Goal: Information Seeking & Learning: Learn about a topic

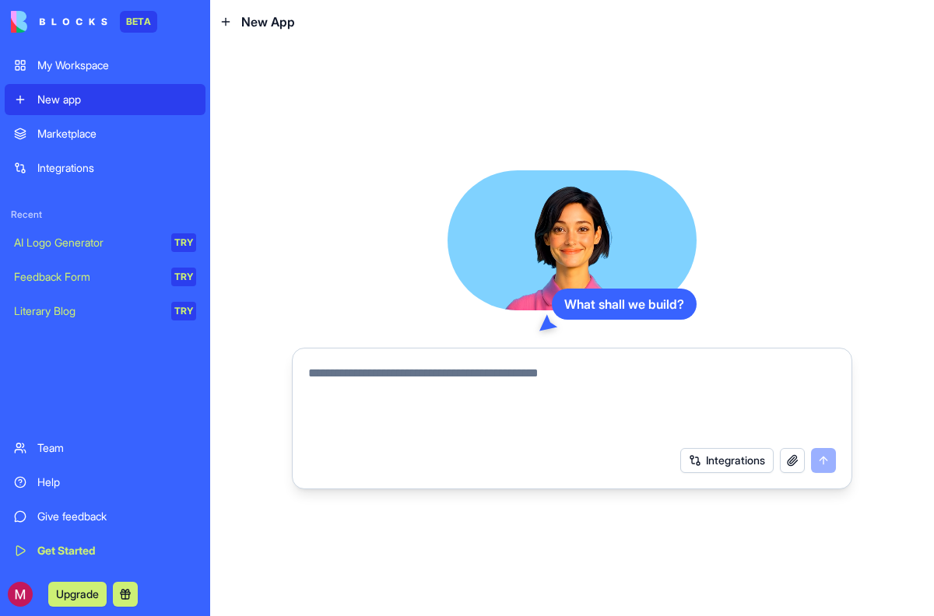
type textarea "*"
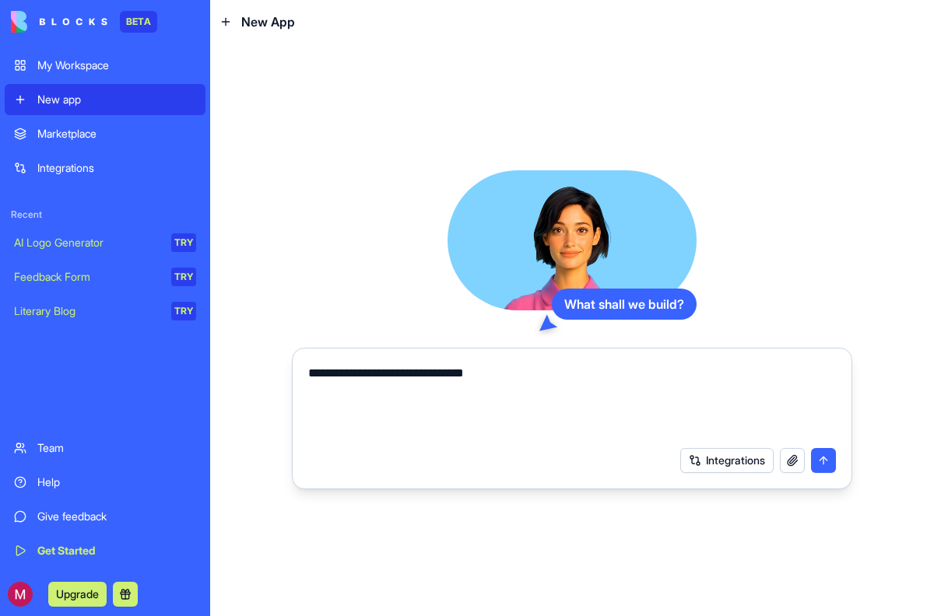
type textarea "**********"
click at [742, 461] on button "Integrations" at bounding box center [726, 460] width 93 height 25
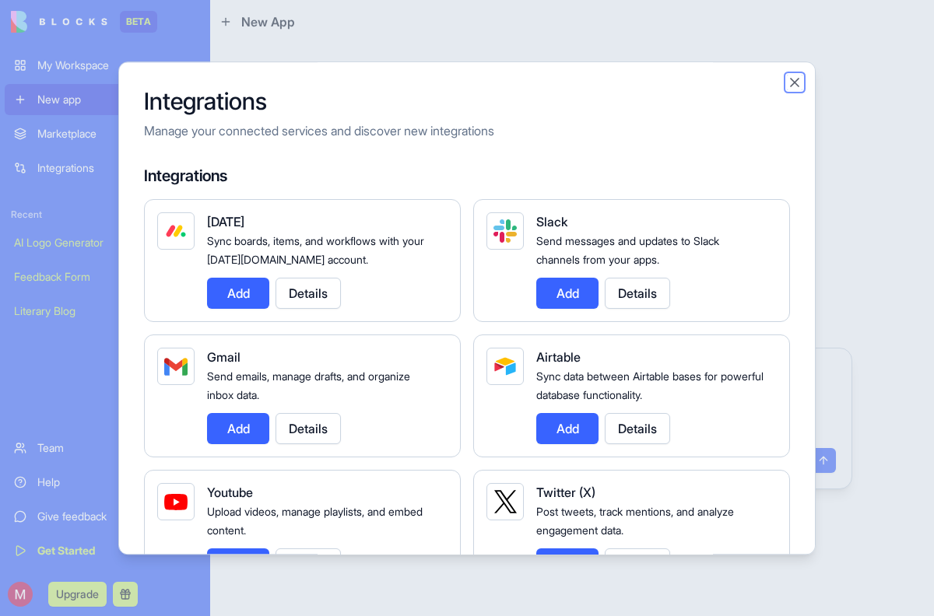
click at [787, 79] on button "Close" at bounding box center [795, 83] width 16 height 16
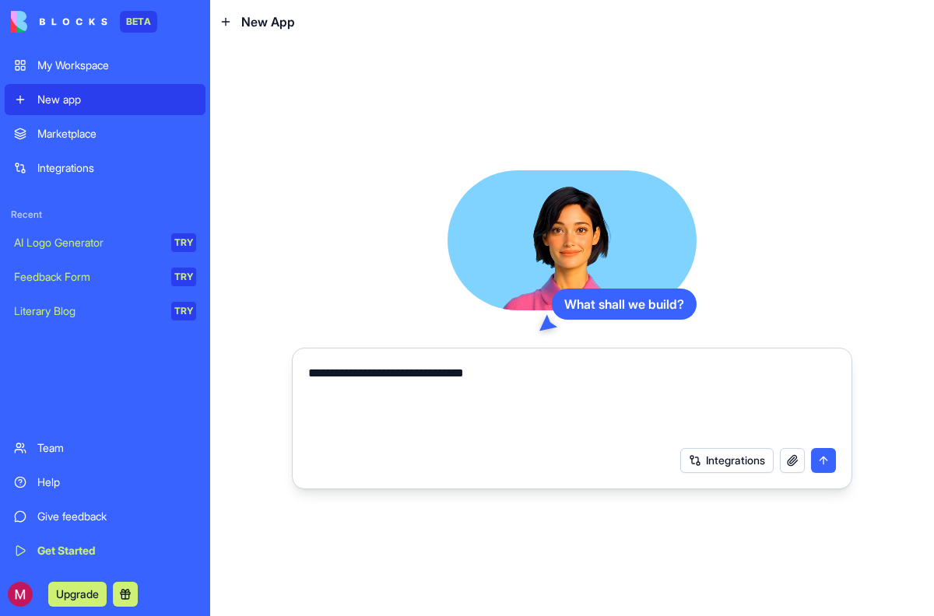
click at [823, 462] on button "submit" at bounding box center [823, 460] width 25 height 25
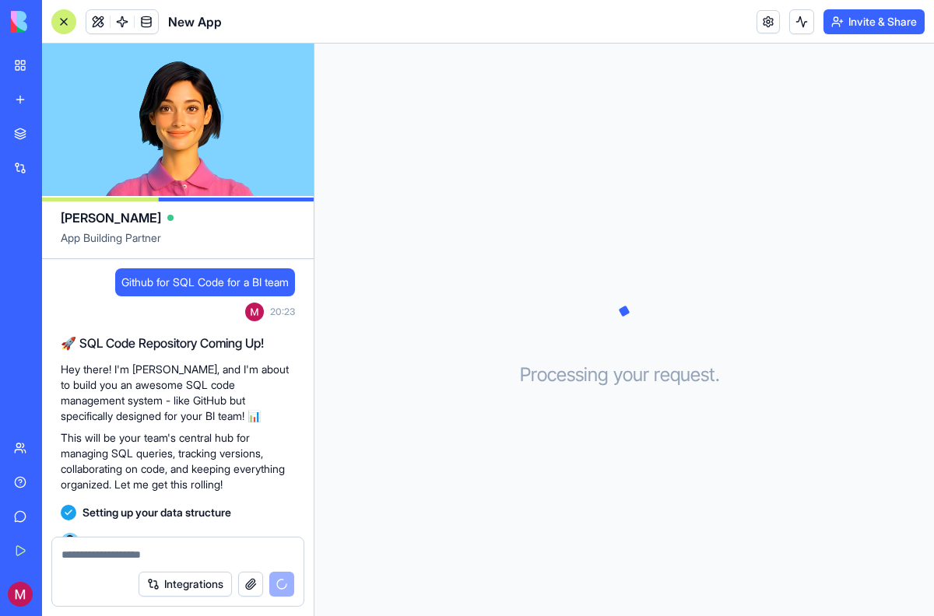
click at [167, 284] on span "Github for SQL Code for a BI team" at bounding box center [204, 283] width 167 height 16
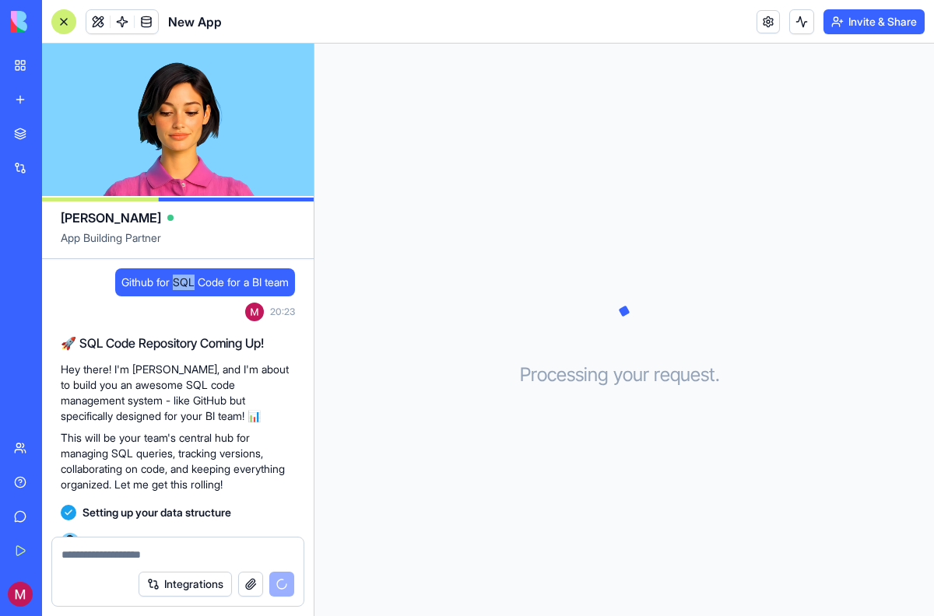
click at [167, 284] on span "Github for SQL Code for a BI team" at bounding box center [204, 283] width 167 height 16
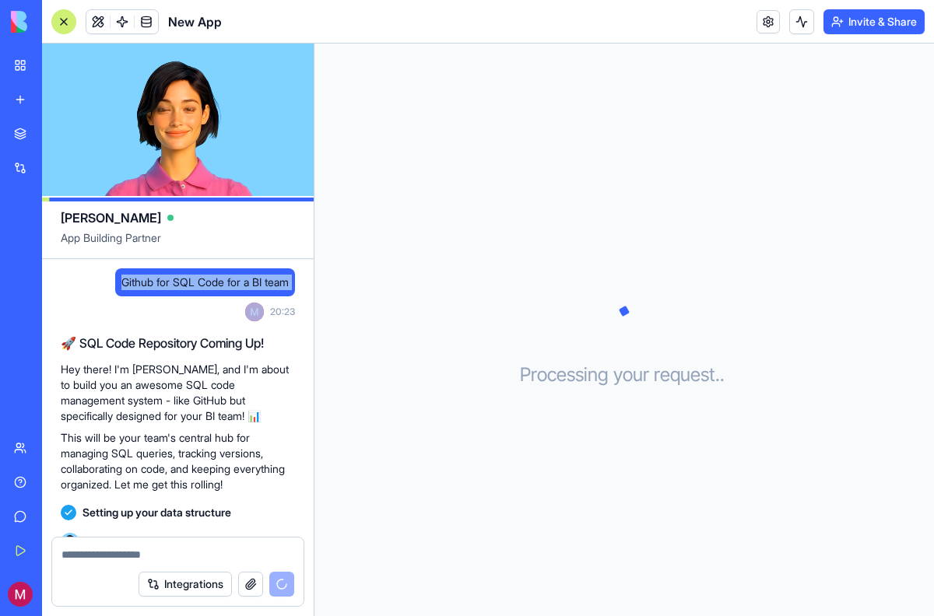
click at [167, 284] on span "Github for SQL Code for a BI team" at bounding box center [204, 283] width 167 height 16
copy span "Github for SQL Code for a BI team"
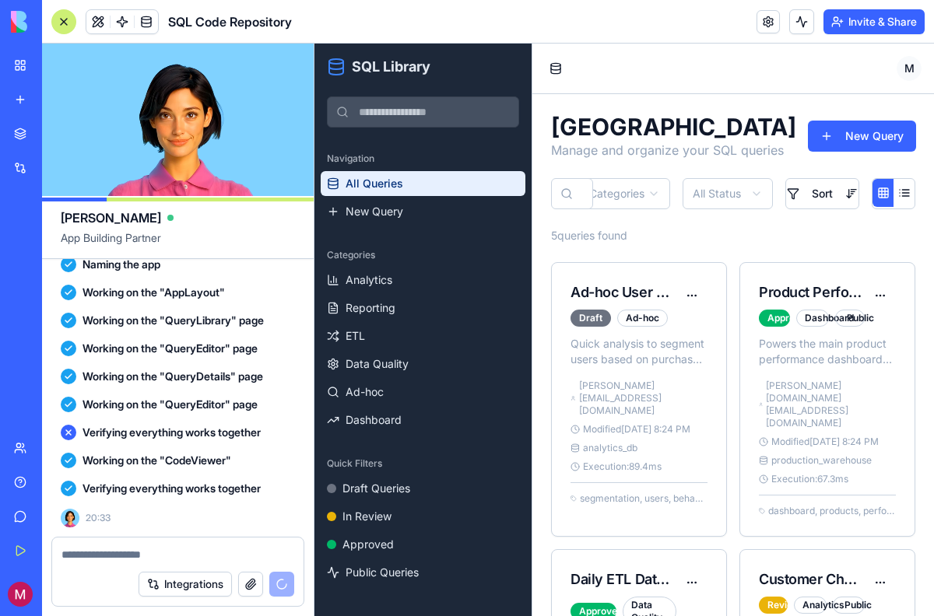
scroll to position [516, 0]
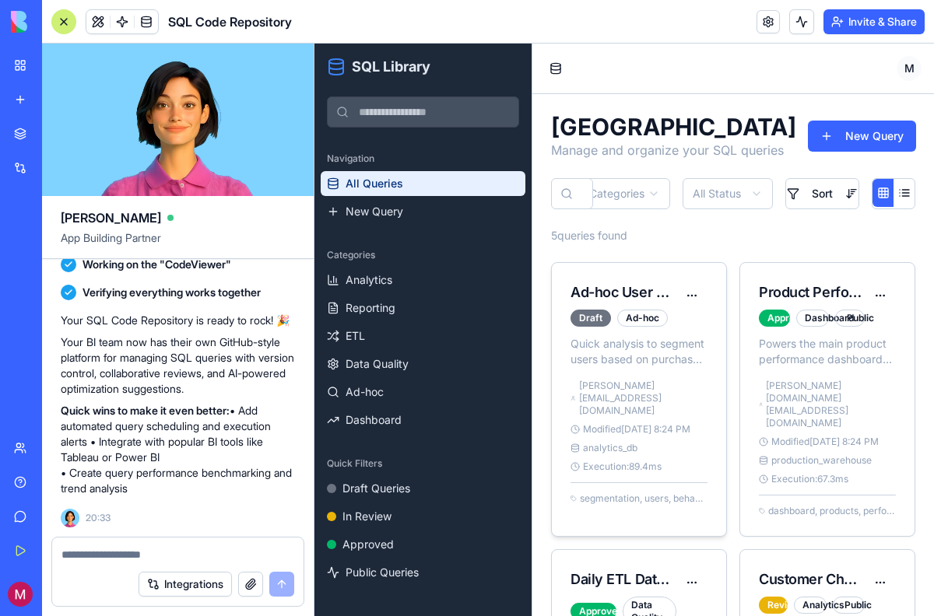
click at [587, 368] on div "Quick analysis to segment users based on purchase behavior and demographics [PE…" at bounding box center [639, 430] width 174 height 188
click at [421, 290] on link "Analytics" at bounding box center [423, 280] width 205 height 25
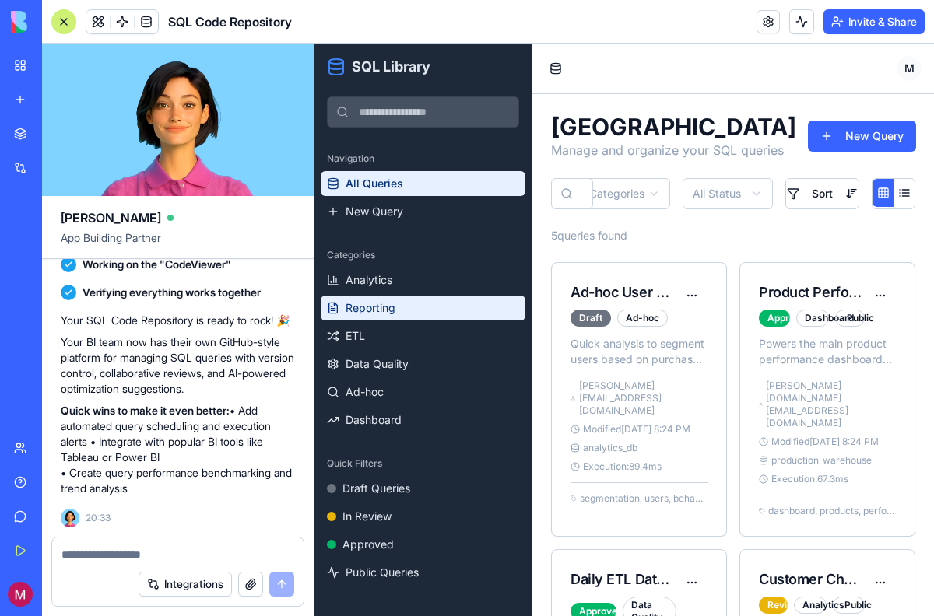
click at [416, 307] on link "Reporting" at bounding box center [423, 308] width 205 height 25
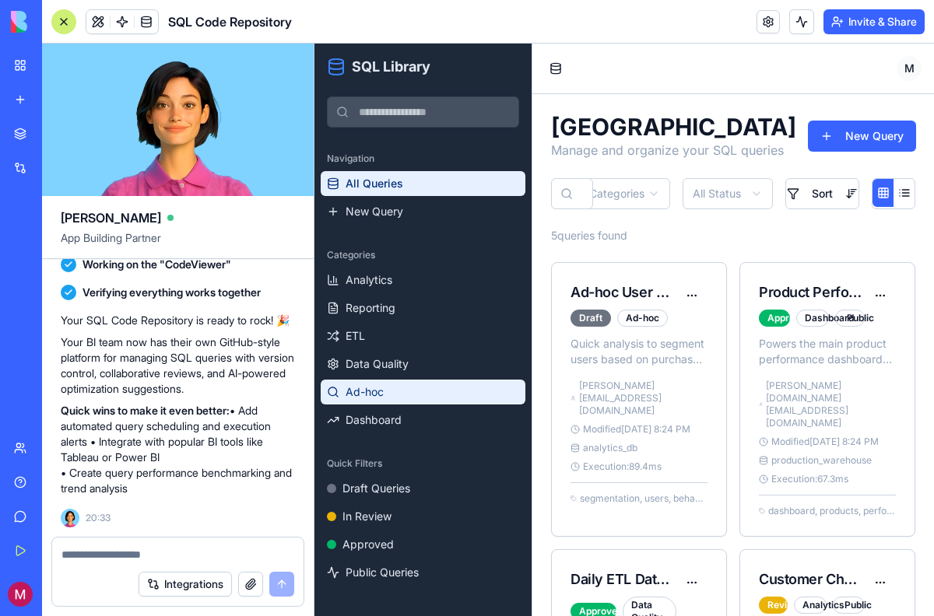
click at [391, 404] on link "Ad-hoc" at bounding box center [423, 392] width 205 height 25
click at [636, 358] on p "Quick analysis to segment users based on purchase behavior and demographics" at bounding box center [638, 351] width 137 height 31
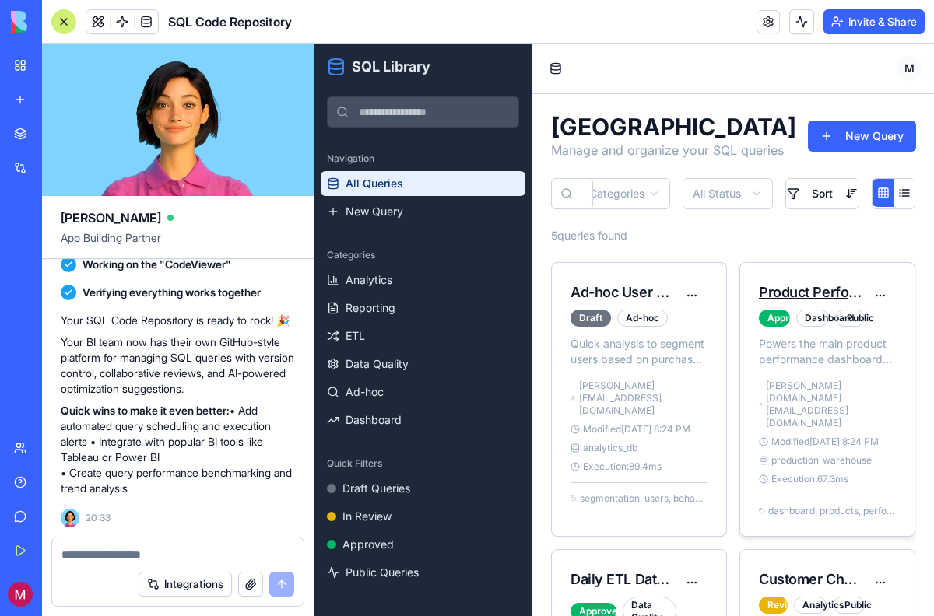
click at [787, 287] on link "Product Performance Dashboard Query" at bounding box center [886, 292] width 255 height 16
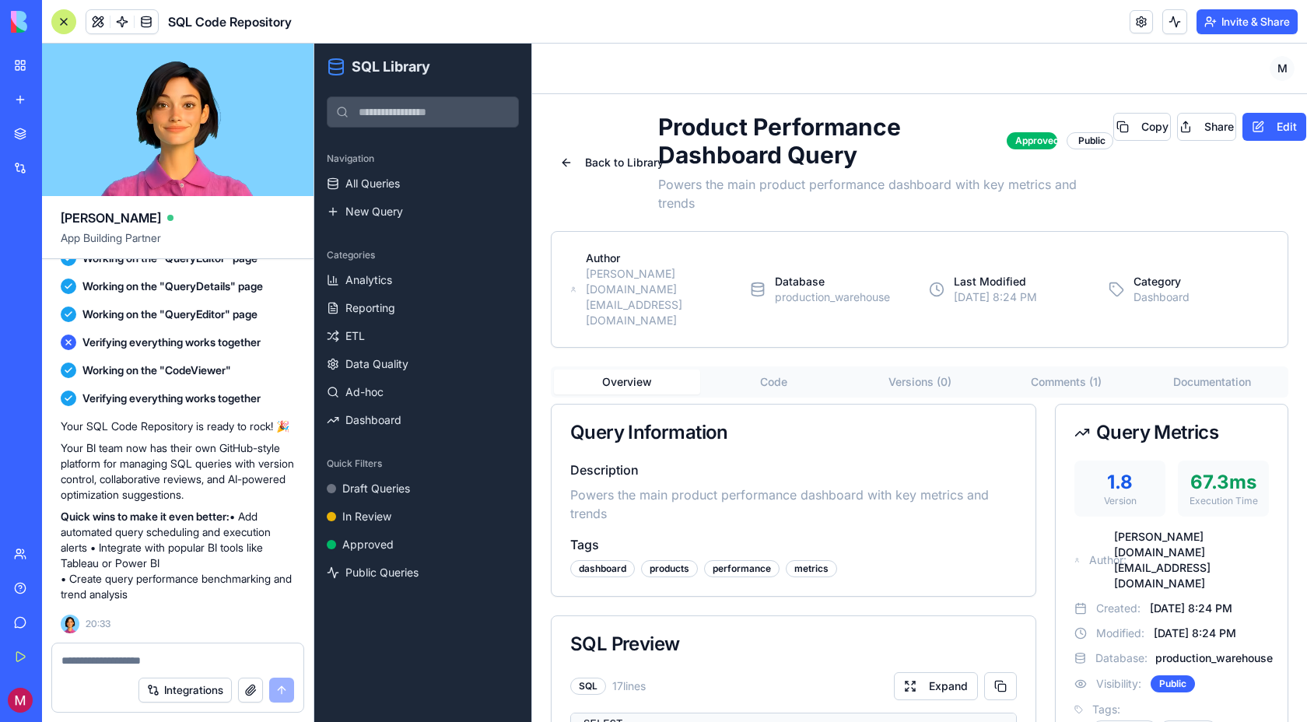
click at [794, 370] on button "Code" at bounding box center [773, 382] width 146 height 25
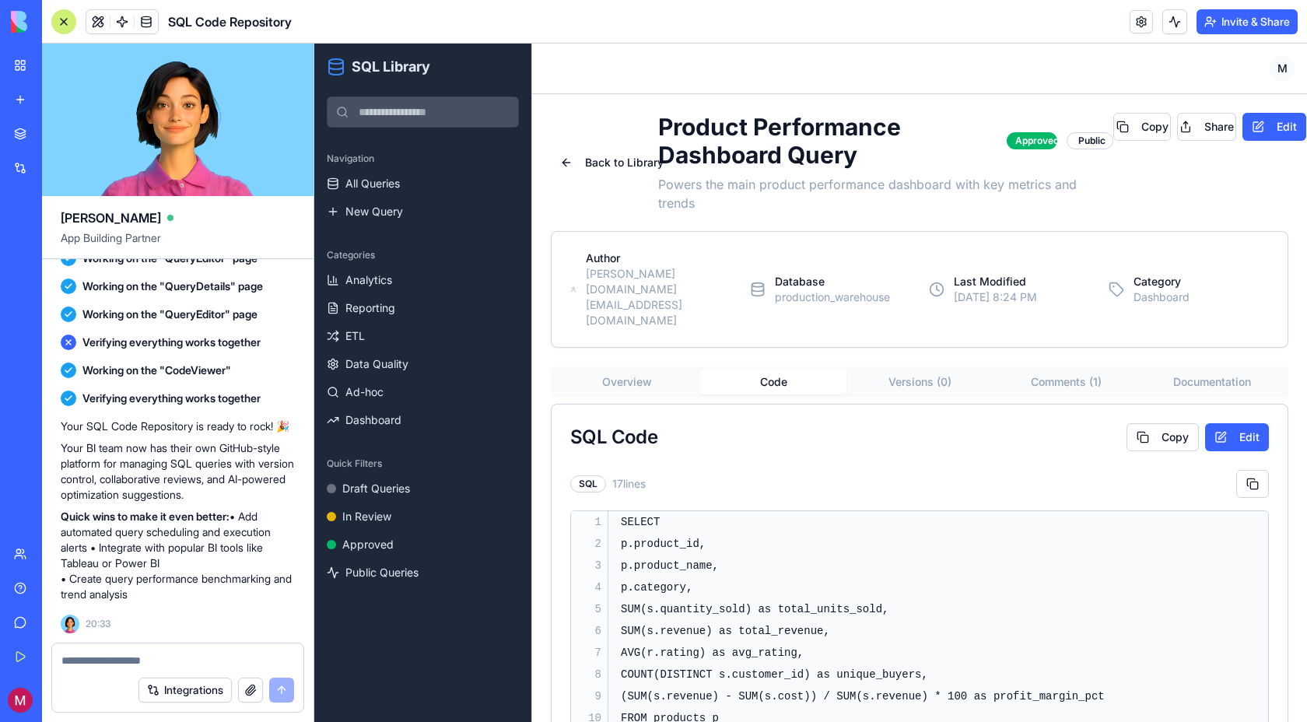
click at [881, 370] on button "Versions ( 0 )" at bounding box center [920, 382] width 146 height 25
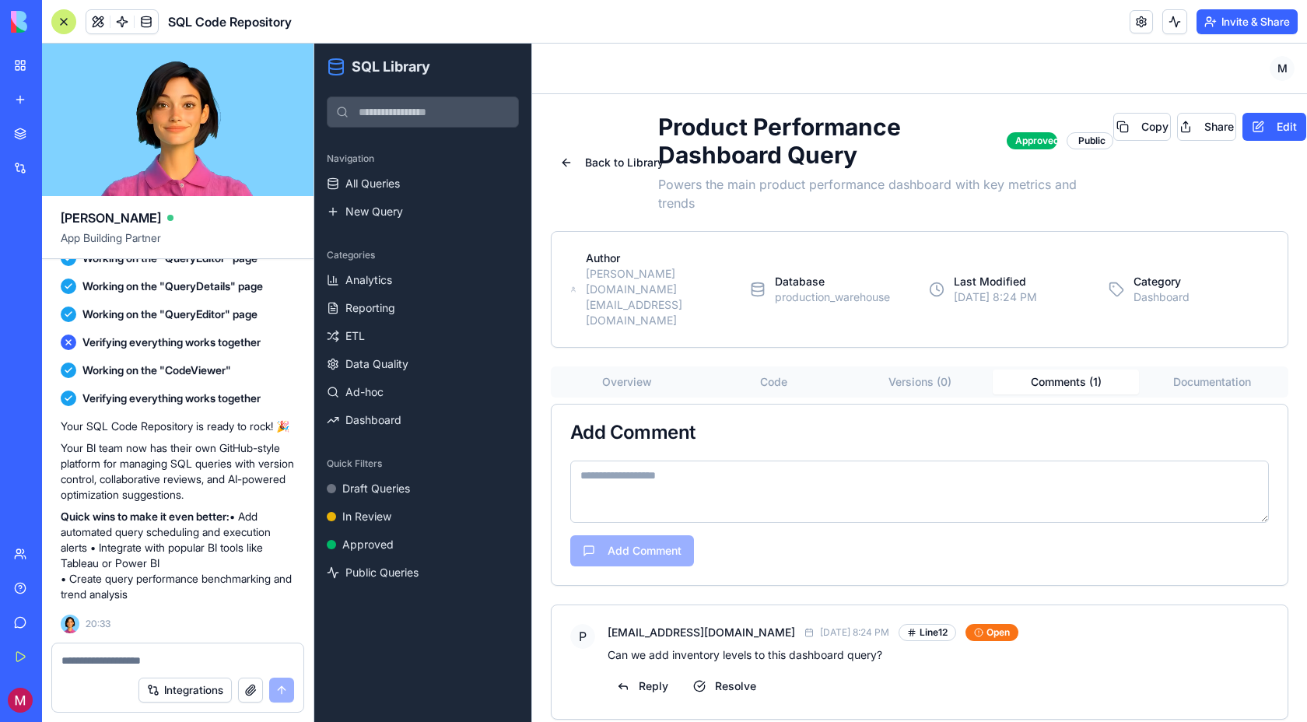
click at [933, 370] on button "Comments ( 1 )" at bounding box center [1066, 382] width 146 height 25
click at [629, 367] on div "Overview Code Versions ( 0 ) Comments ( 1 ) Documentation" at bounding box center [920, 382] width 738 height 31
click at [630, 370] on button "Overview" at bounding box center [627, 382] width 146 height 25
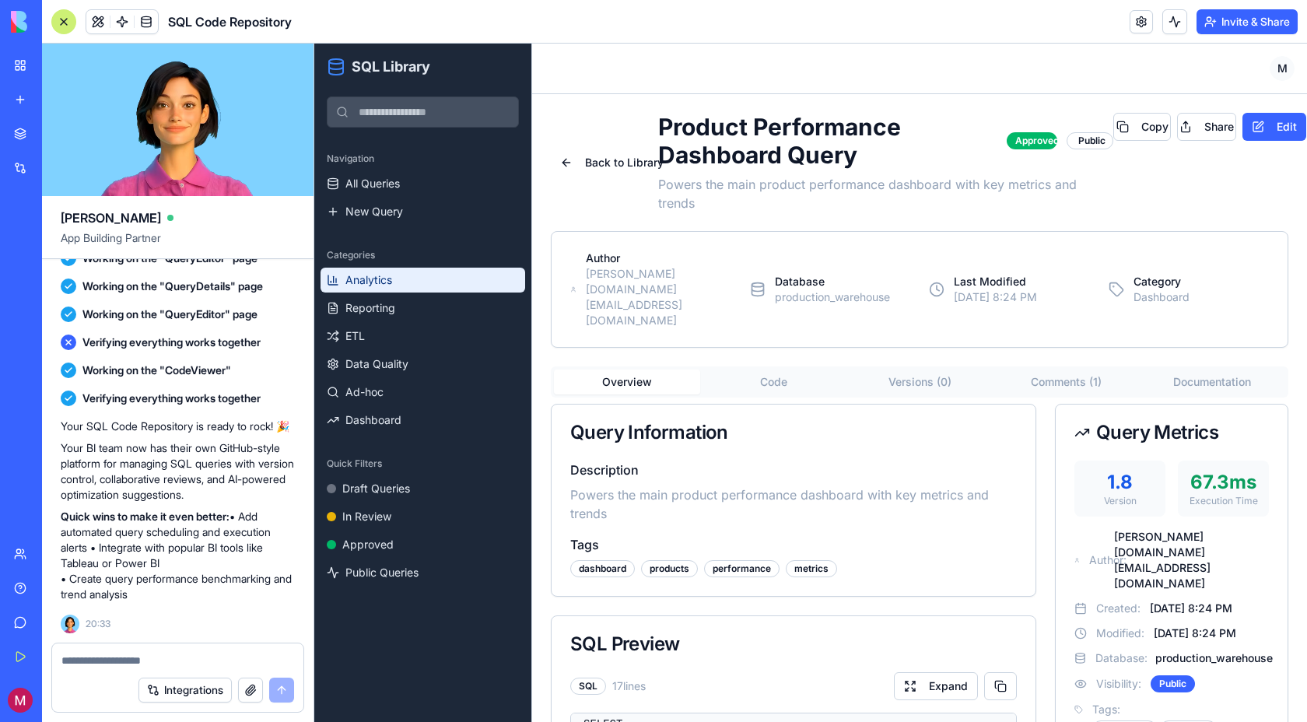
click at [395, 288] on link "Analytics" at bounding box center [423, 280] width 205 height 25
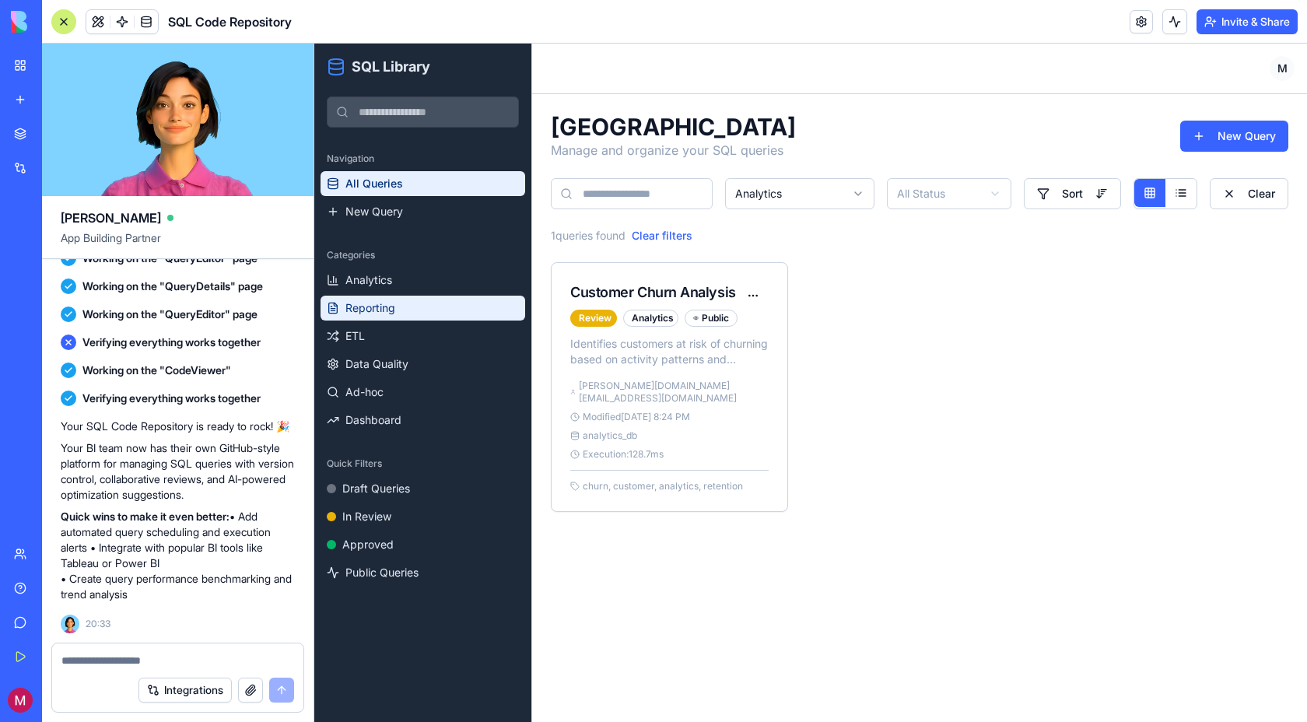
click at [395, 313] on link "Reporting" at bounding box center [423, 308] width 205 height 25
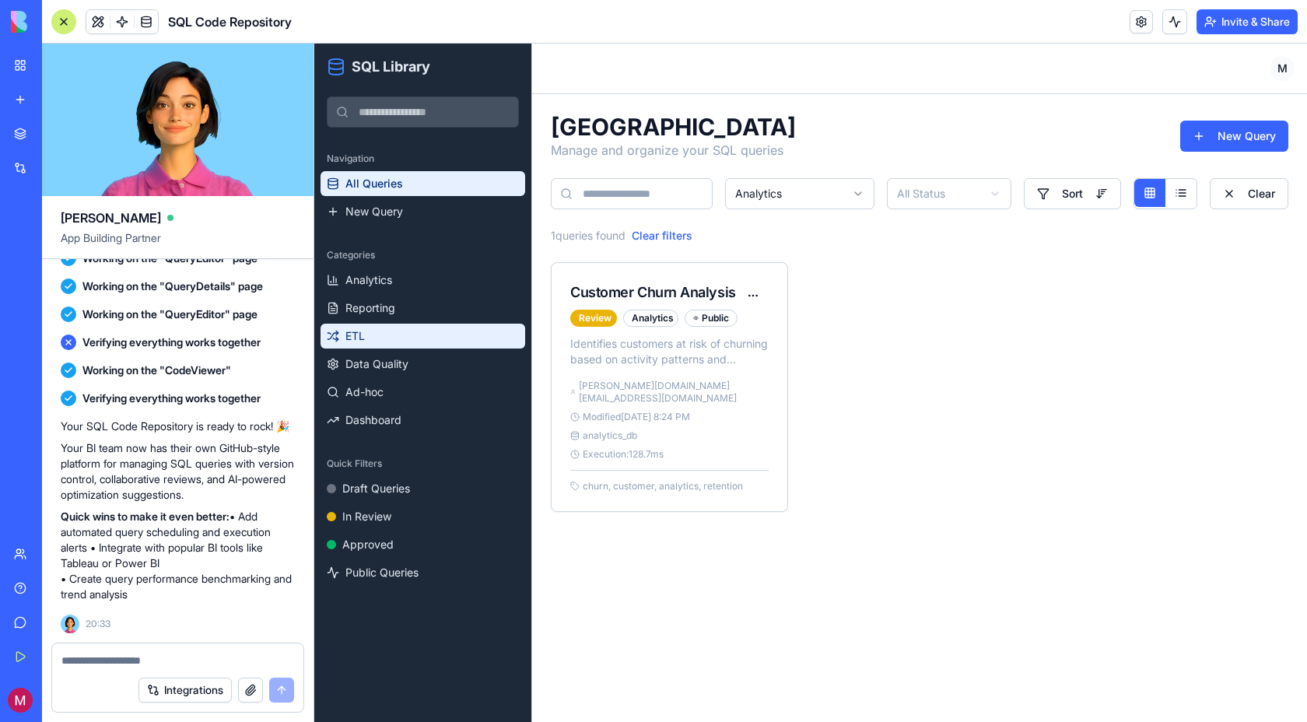
click at [395, 338] on link "ETL" at bounding box center [423, 336] width 205 height 25
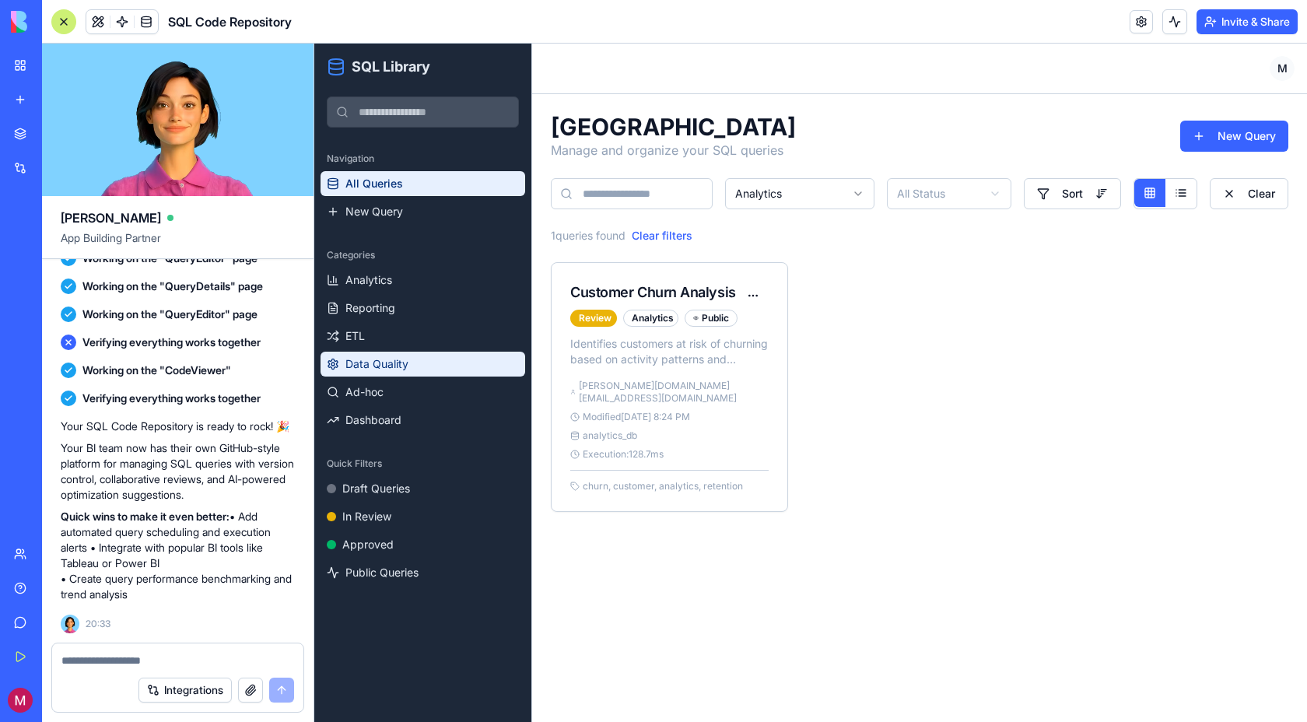
click at [395, 361] on span "Data Quality" at bounding box center [377, 364] width 63 height 16
click at [648, 236] on button "Clear filters" at bounding box center [662, 236] width 61 height 16
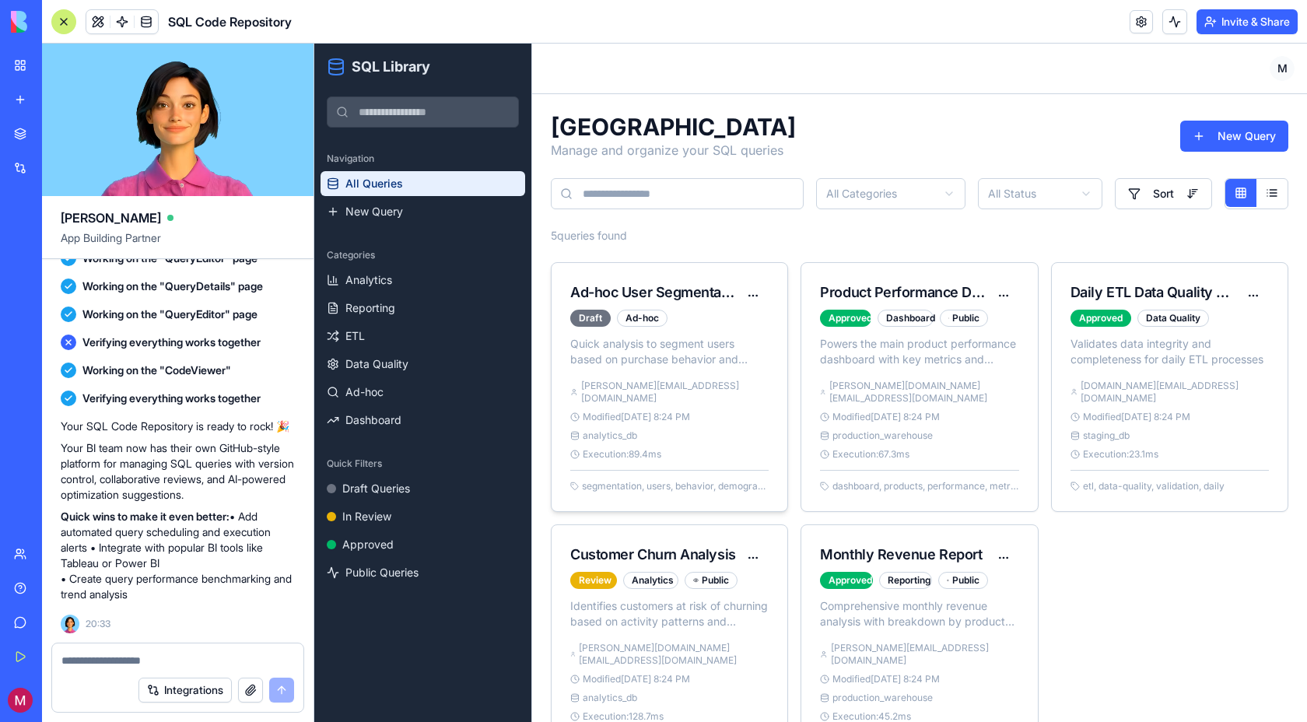
scroll to position [46, 0]
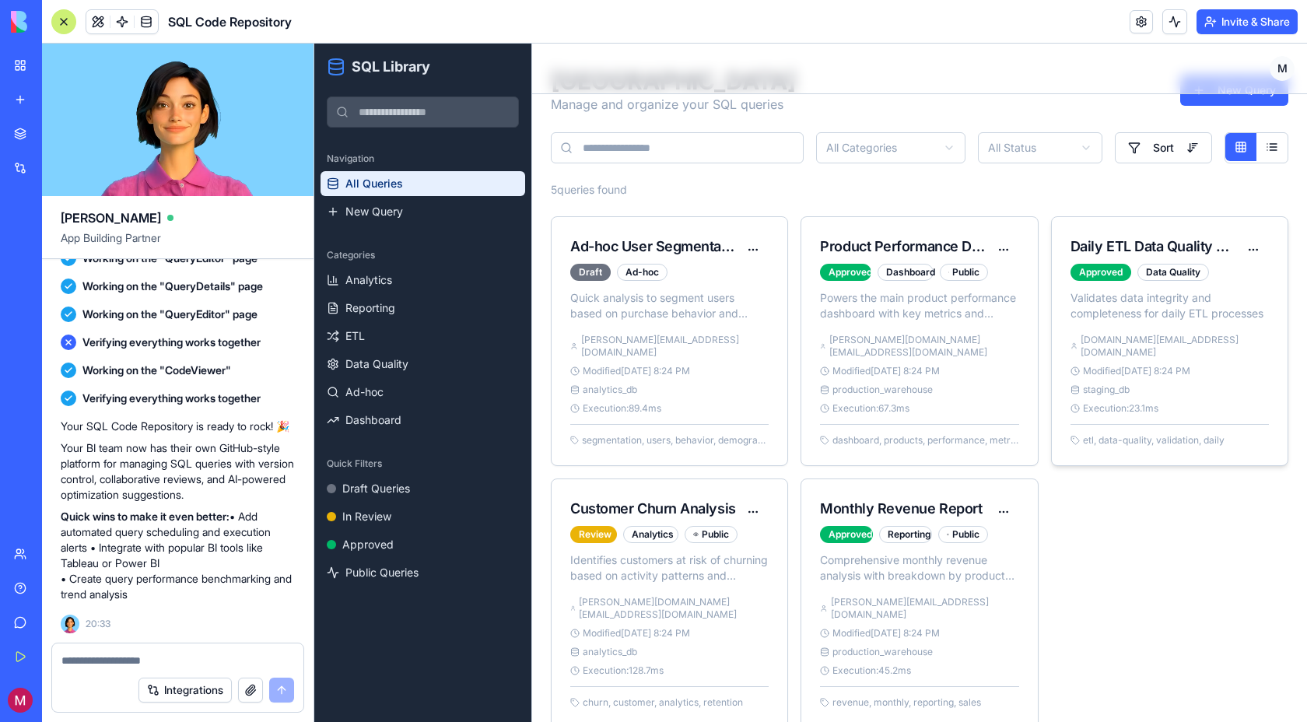
click at [933, 345] on span "[DOMAIN_NAME][EMAIL_ADDRESS][DOMAIN_NAME]" at bounding box center [1175, 346] width 188 height 25
click at [933, 249] on link "Daily ETL Data Quality Check" at bounding box center [1164, 246] width 187 height 16
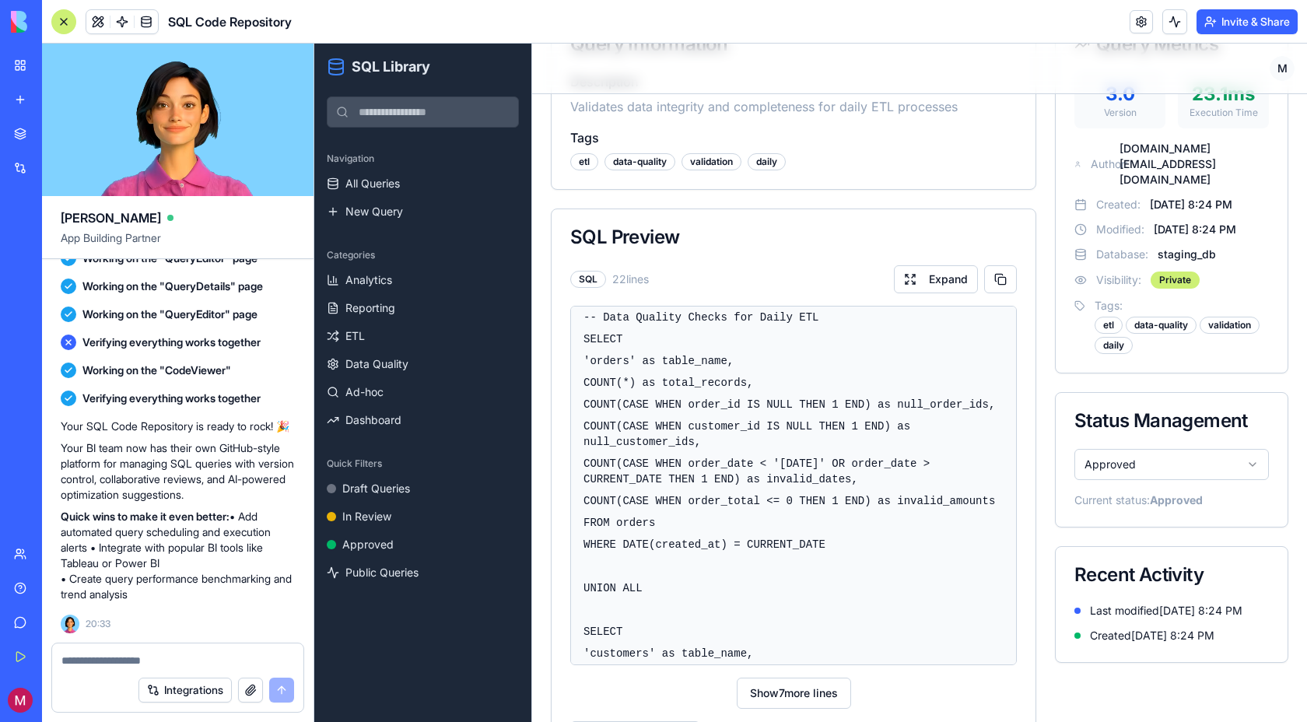
scroll to position [423, 0]
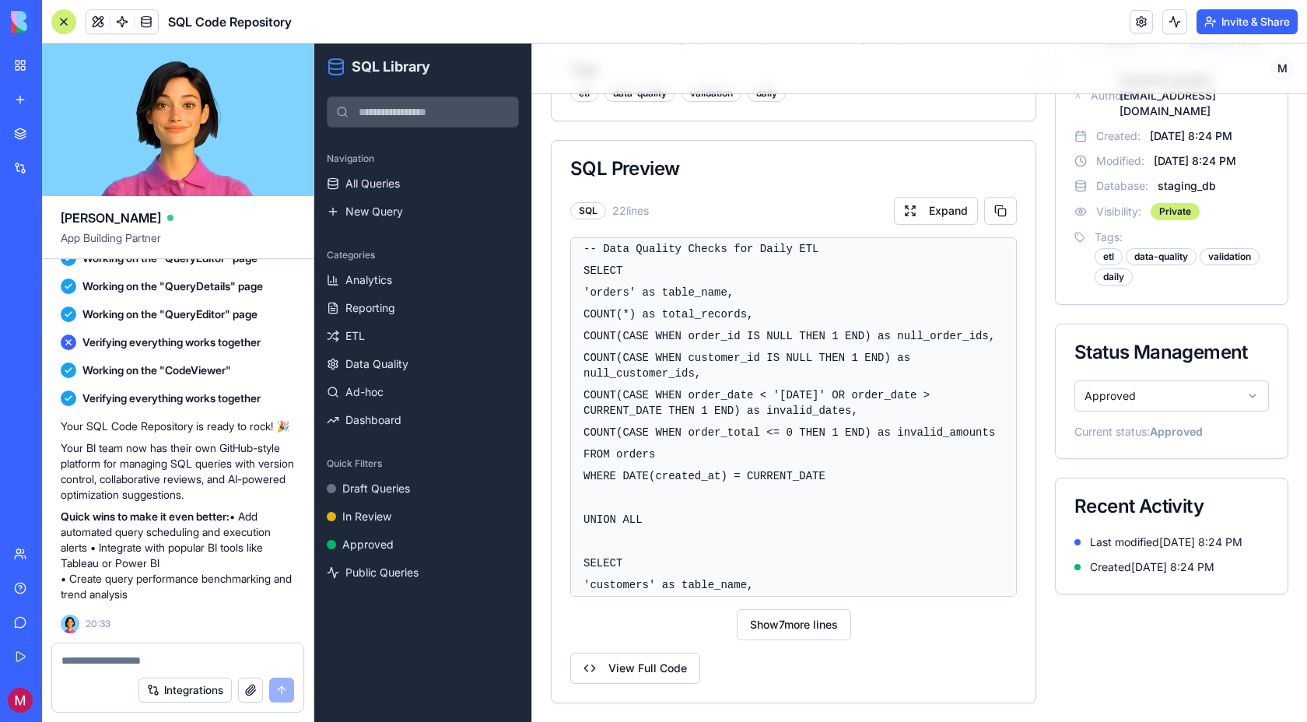
click at [933, 361] on html "SQL Library Navigation All Queries New Query Categories Analytics Reporting ETL…" at bounding box center [810, 171] width 993 height 1101
click at [933, 360] on html "SQL Library Navigation All Queries New Query Categories Analytics Reporting ETL…" at bounding box center [810, 171] width 993 height 1101
click at [933, 361] on html "SQL Library Navigation All Queries New Query Categories Analytics Reporting ETL…" at bounding box center [810, 171] width 993 height 1101
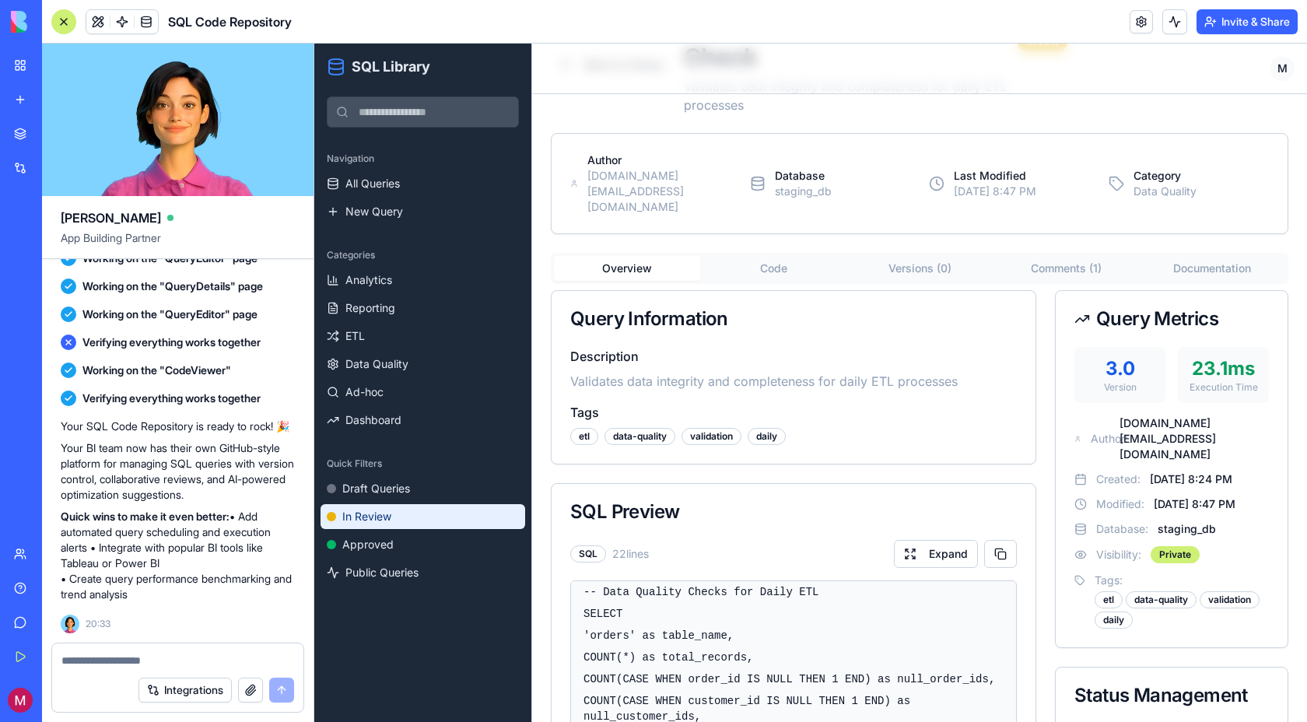
click at [405, 516] on link "In Review" at bounding box center [423, 516] width 205 height 25
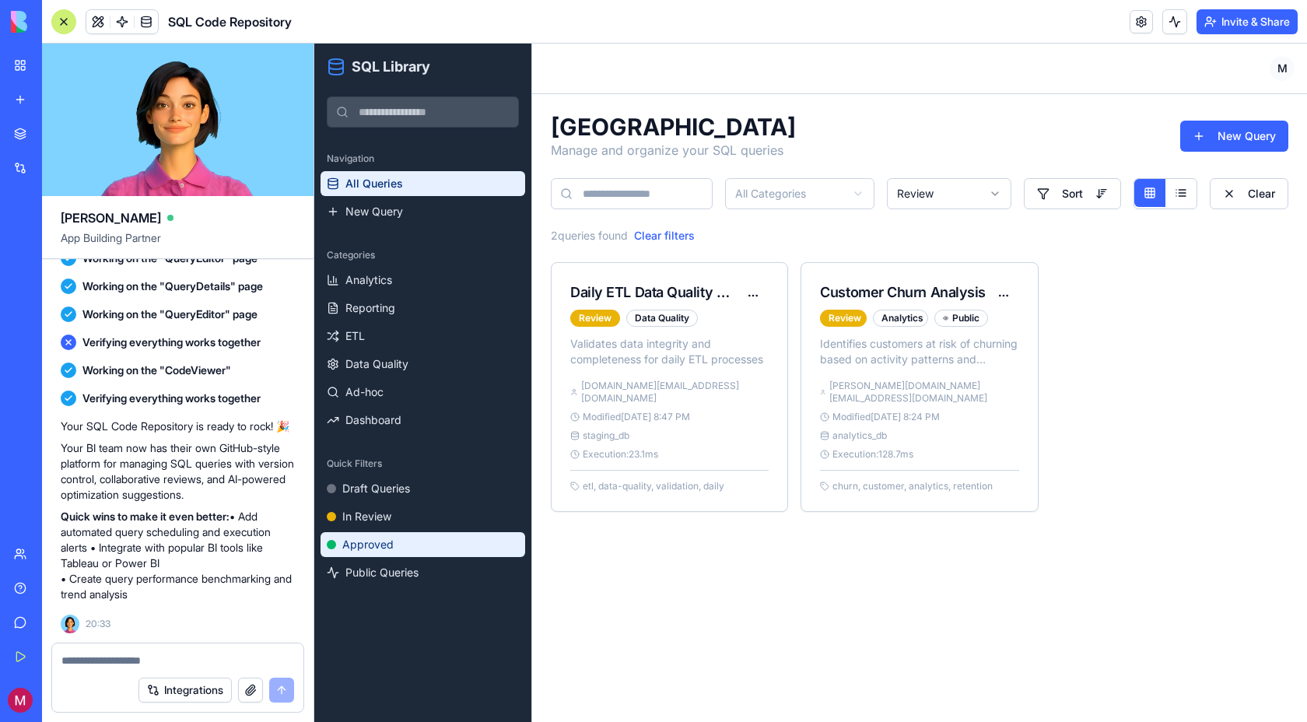
click at [400, 542] on link "Approved" at bounding box center [423, 544] width 205 height 25
click at [392, 546] on link "Approved" at bounding box center [423, 544] width 205 height 25
click at [401, 502] on ul "Draft Queries In Review Approved Public Queries" at bounding box center [423, 530] width 205 height 109
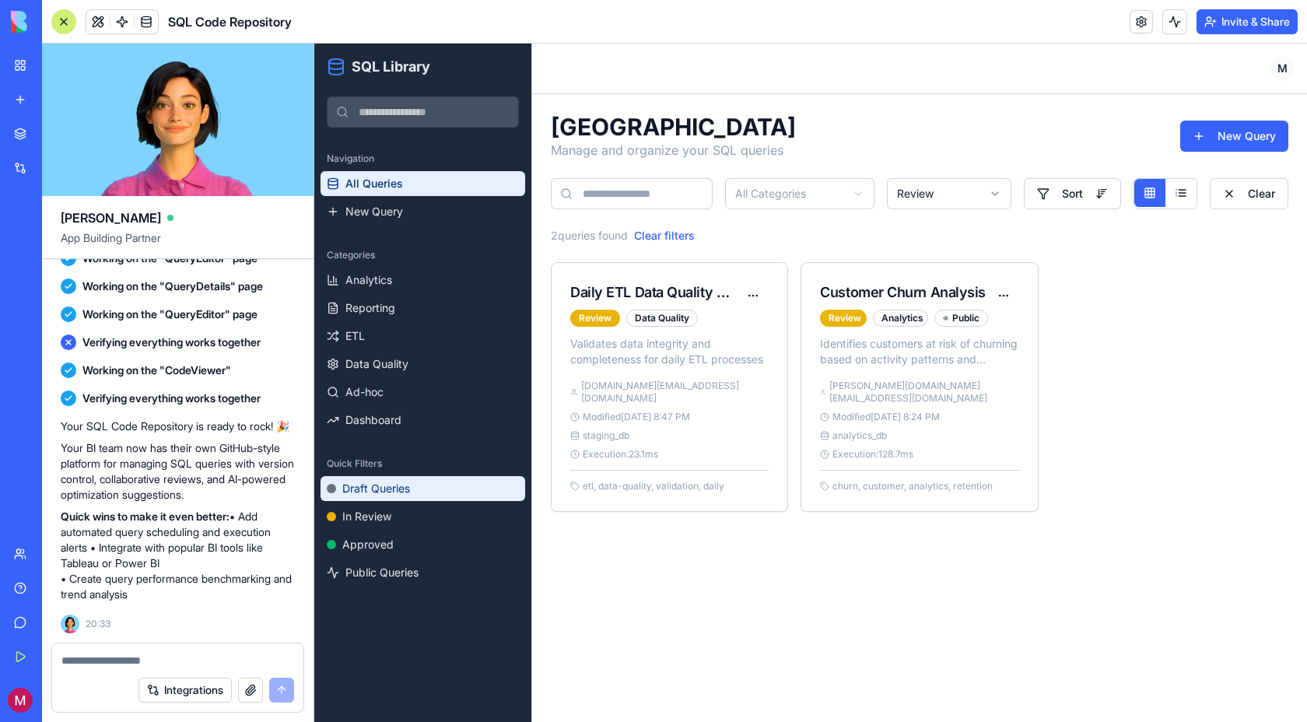
click at [398, 493] on span "Draft Queries" at bounding box center [376, 489] width 68 height 16
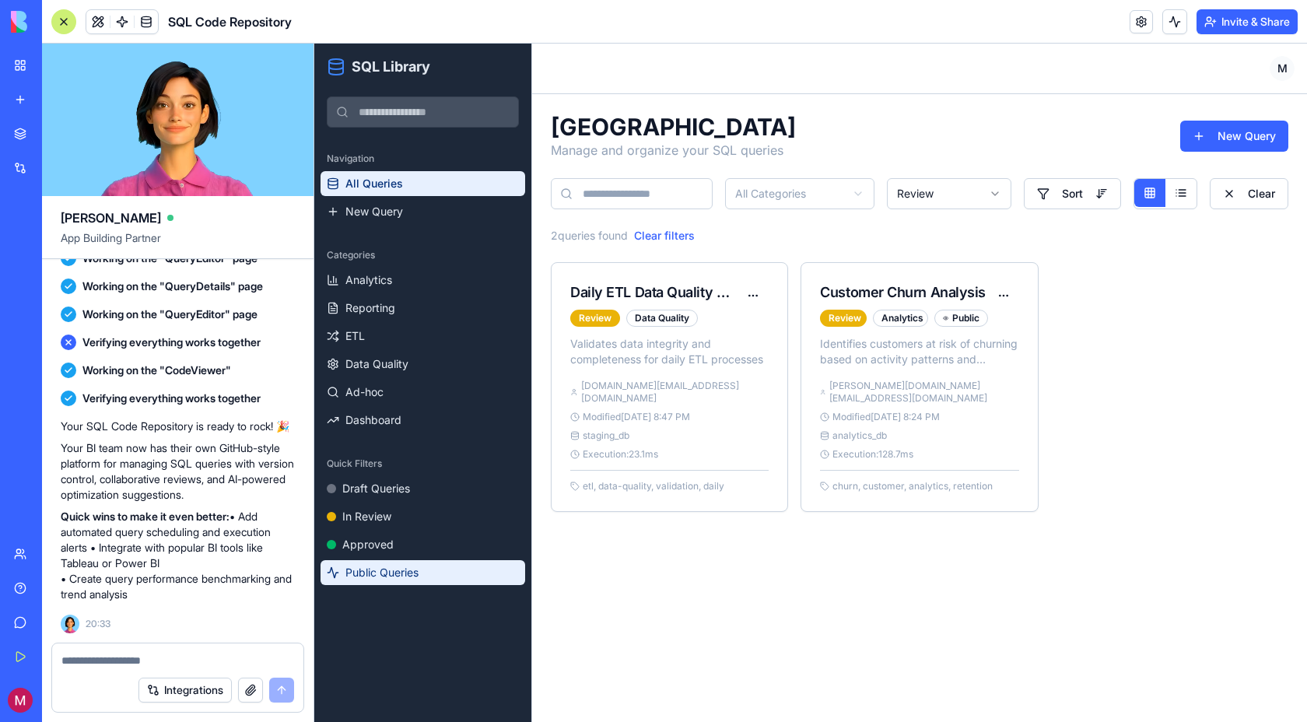
click at [382, 567] on span "Public Queries" at bounding box center [382, 573] width 73 height 16
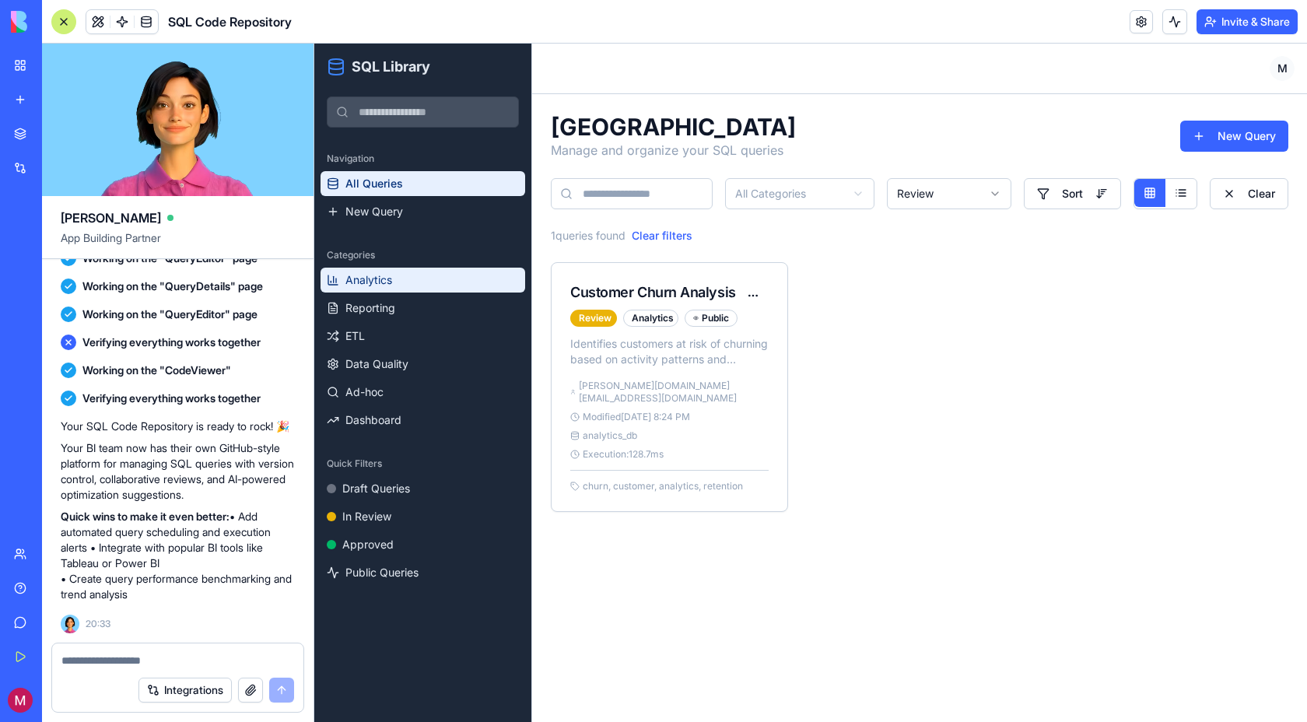
click at [422, 282] on link "Analytics" at bounding box center [423, 280] width 205 height 25
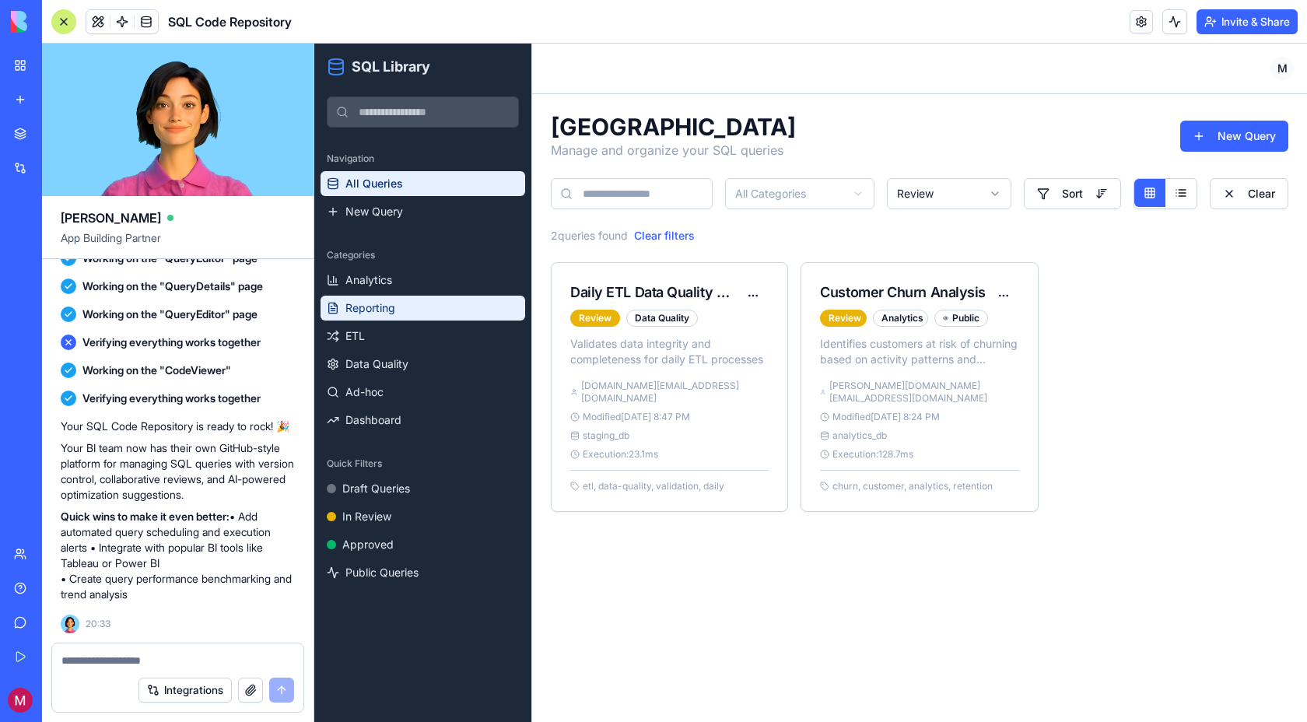
click at [419, 302] on link "Reporting" at bounding box center [423, 308] width 205 height 25
click at [412, 300] on link "Reporting" at bounding box center [423, 308] width 205 height 25
click at [645, 231] on button "Clear filters" at bounding box center [664, 236] width 61 height 16
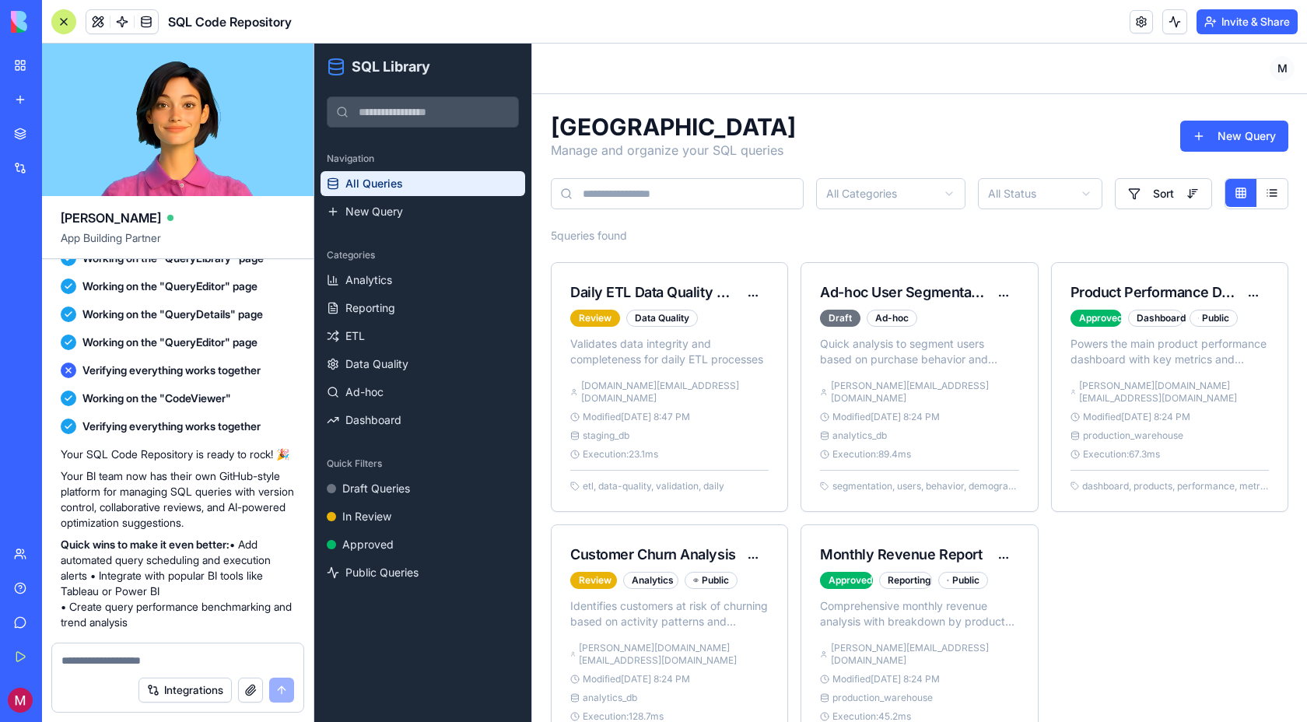
scroll to position [370, 0]
